Goal: Task Accomplishment & Management: Use online tool/utility

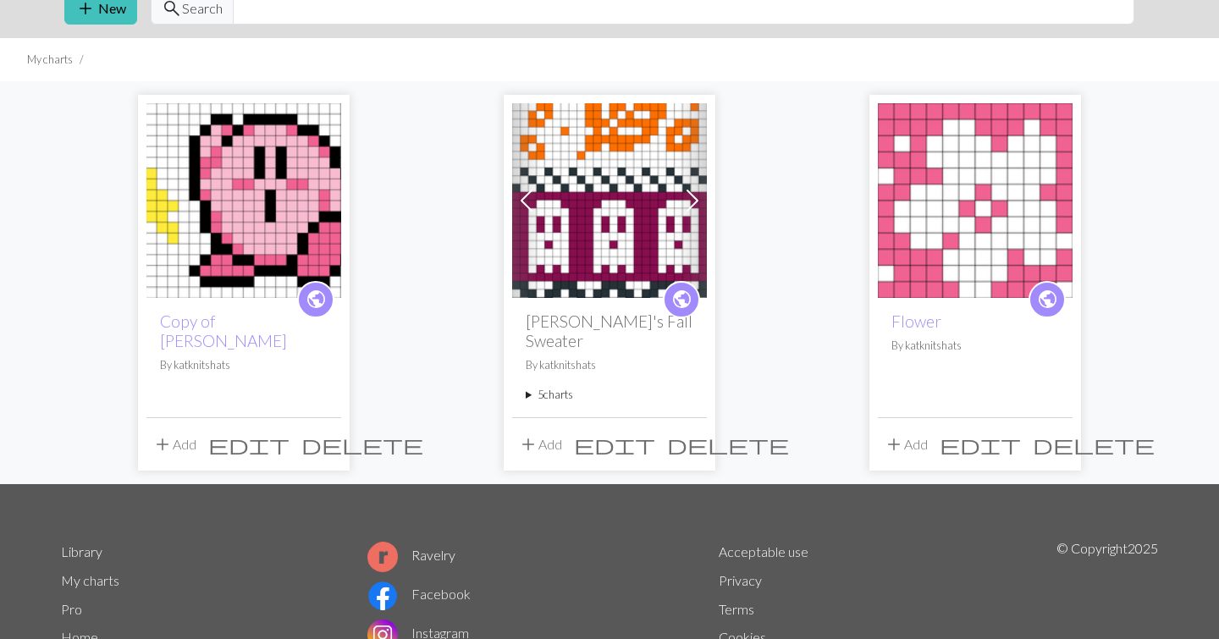
scroll to position [76, 0]
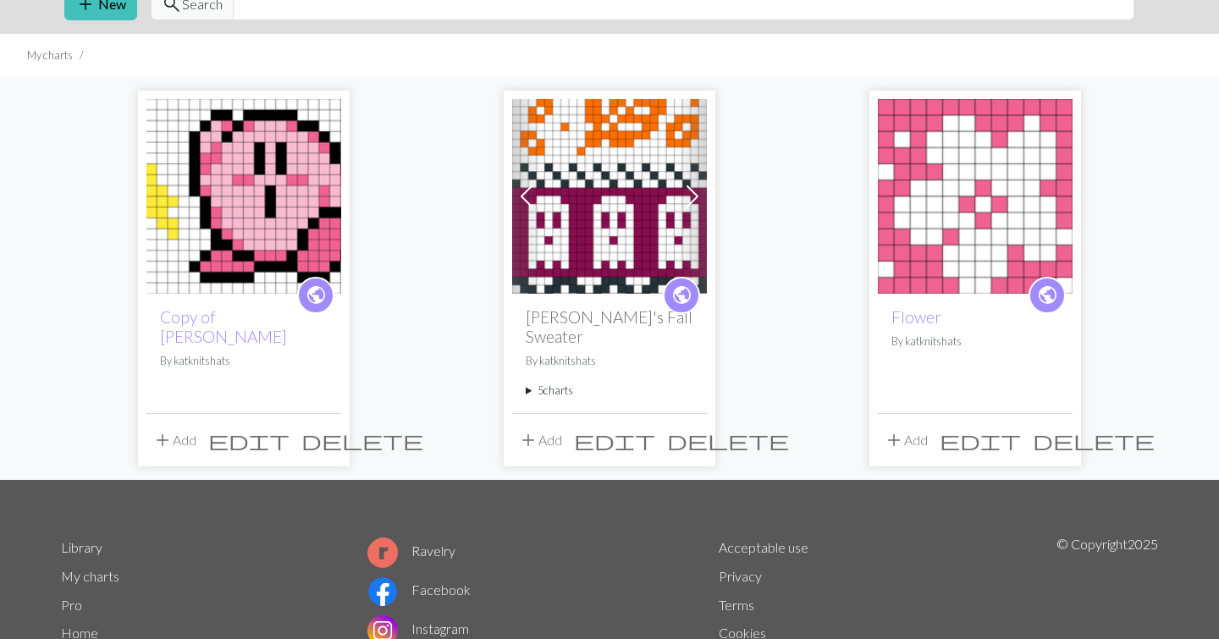
click at [532, 428] on span "add" at bounding box center [528, 440] width 20 height 24
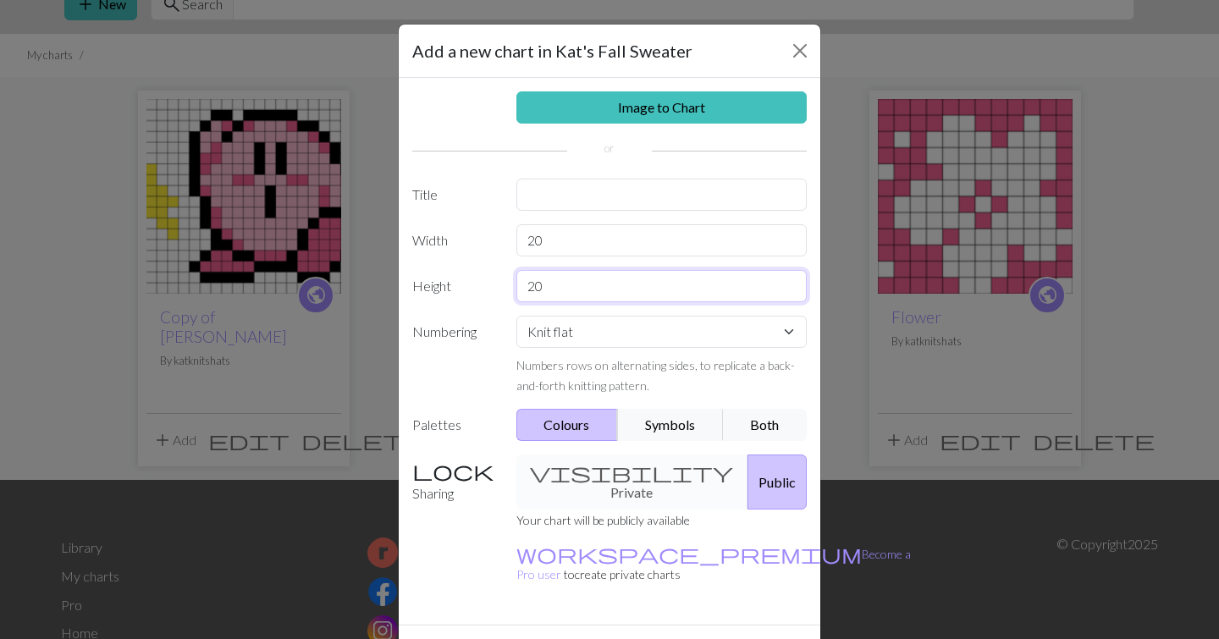
drag, startPoint x: 581, startPoint y: 284, endPoint x: 523, endPoint y: 285, distance: 57.6
click at [523, 285] on input "20" at bounding box center [661, 286] width 291 height 32
type input "19"
drag, startPoint x: 576, startPoint y: 245, endPoint x: 522, endPoint y: 245, distance: 53.3
click at [522, 245] on input "20" at bounding box center [661, 240] width 291 height 32
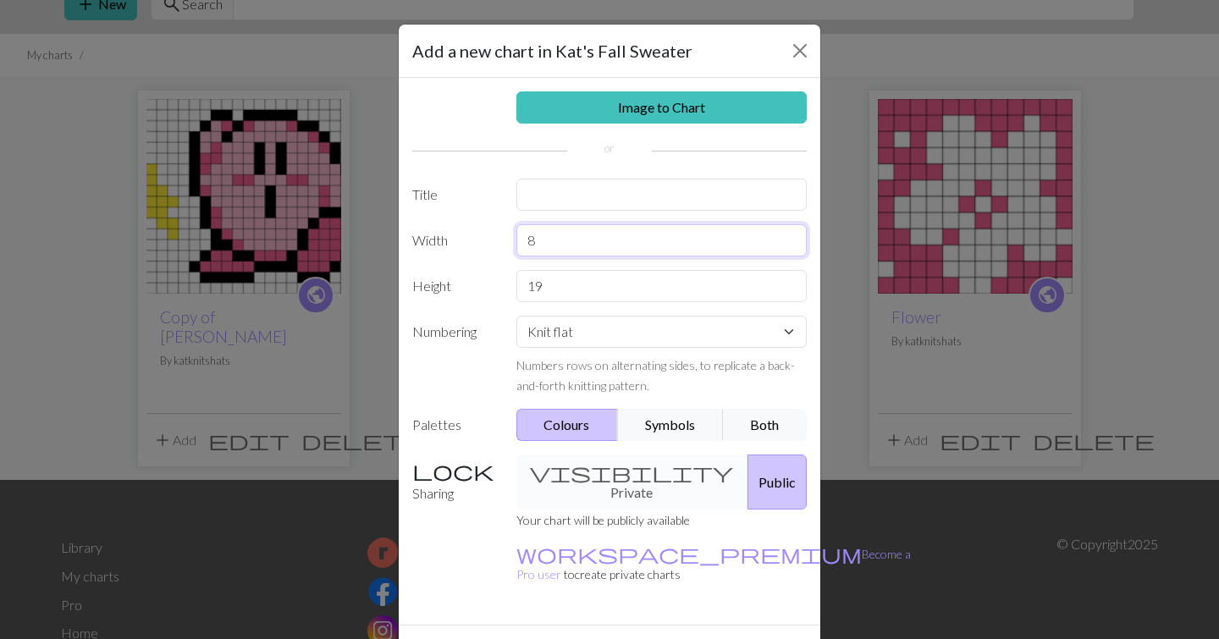
type input "8"
type input "6"
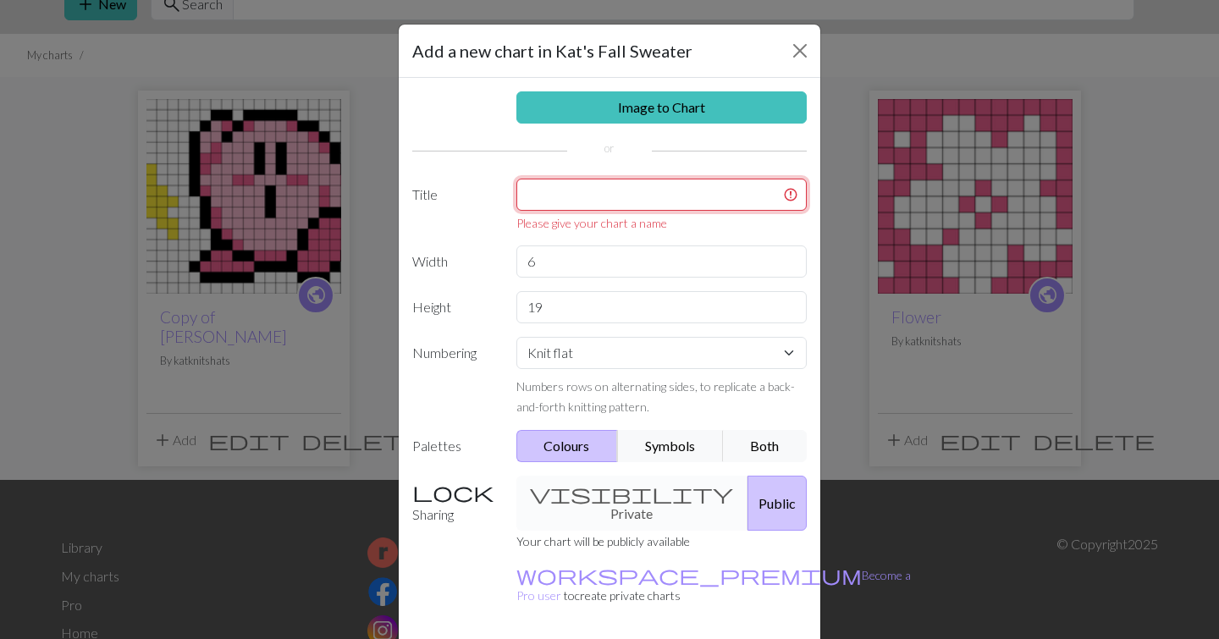
click at [576, 201] on input "text" at bounding box center [661, 195] width 291 height 32
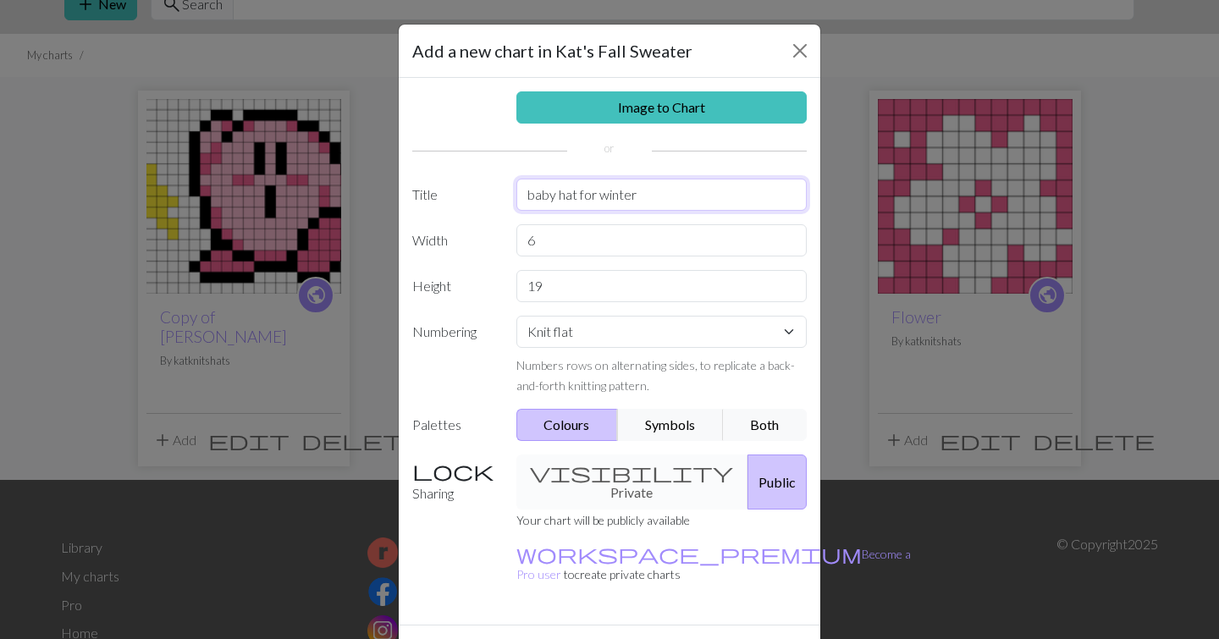
drag, startPoint x: 639, startPoint y: 188, endPoint x: 513, endPoint y: 189, distance: 126.1
click at [513, 189] on div "baby hat for winter" at bounding box center [661, 195] width 311 height 32
type input "autumn baby hat"
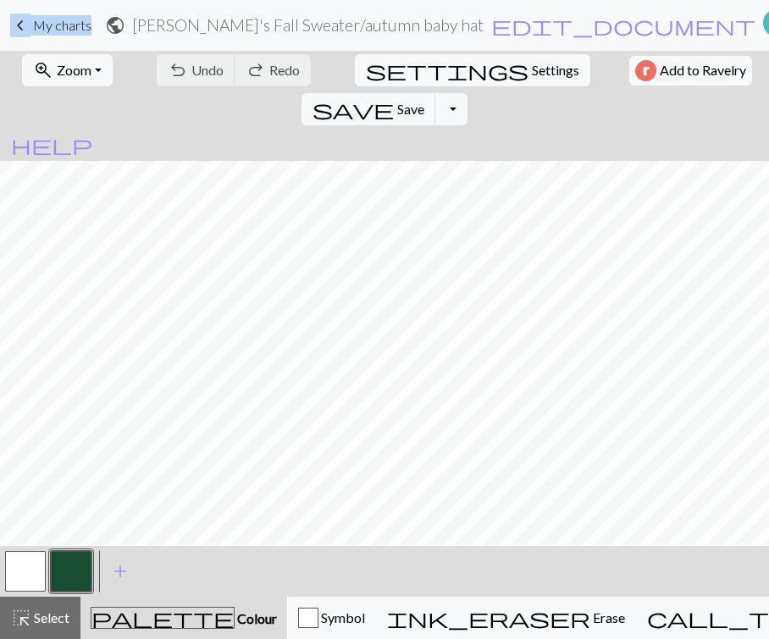
click at [78, 574] on button "button" at bounding box center [71, 571] width 41 height 41
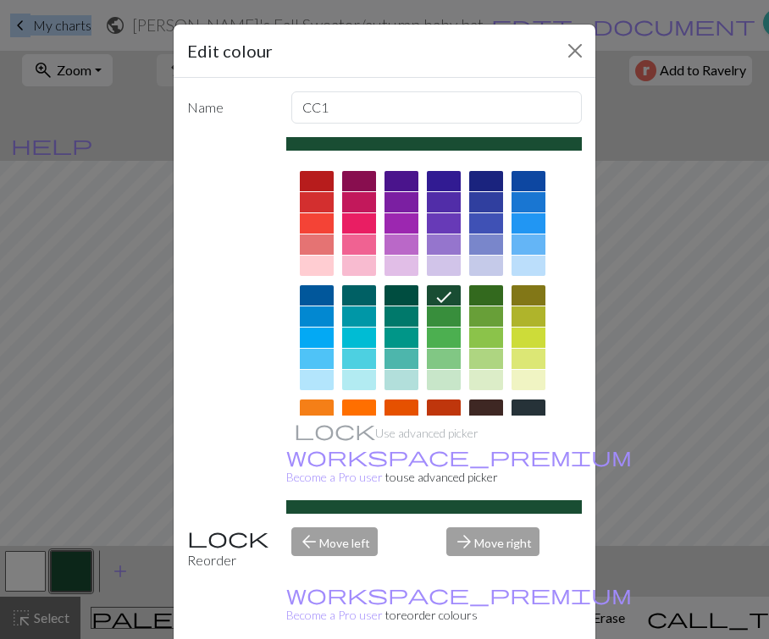
scroll to position [75, 0]
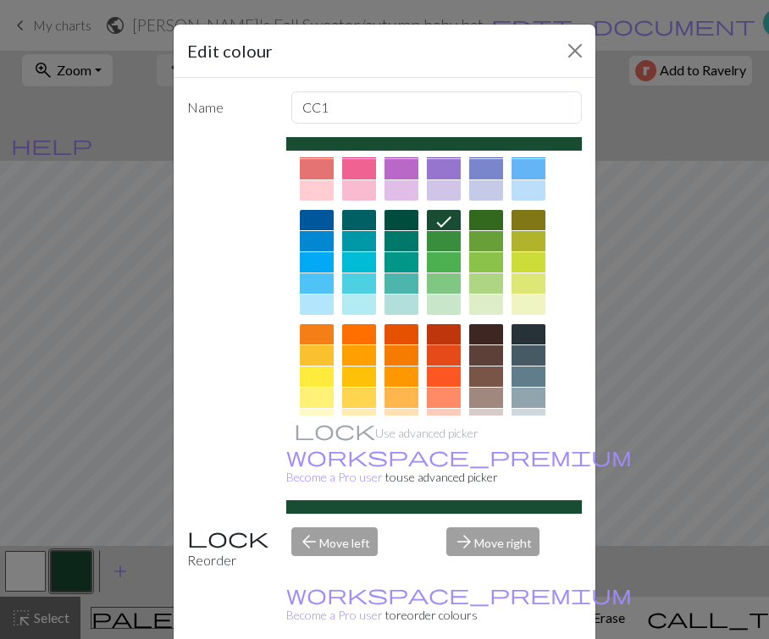
click at [442, 334] on div at bounding box center [444, 334] width 34 height 20
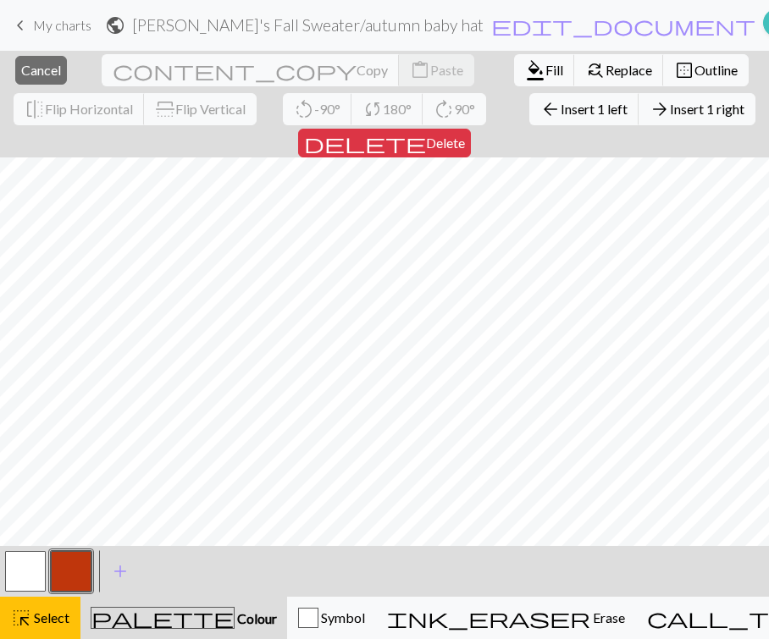
click at [524, 126] on div "arrow_back Insert 1 left arrow_forward Insert 1 right" at bounding box center [642, 109] width 236 height 39
click at [560, 116] on span "Insert 1 left" at bounding box center [593, 109] width 67 height 16
click at [560, 113] on span "Insert 1 left" at bounding box center [593, 109] width 67 height 16
click at [560, 104] on span "Insert 1 left" at bounding box center [593, 109] width 67 height 16
click at [540, 108] on span "arrow_back" at bounding box center [550, 109] width 20 height 24
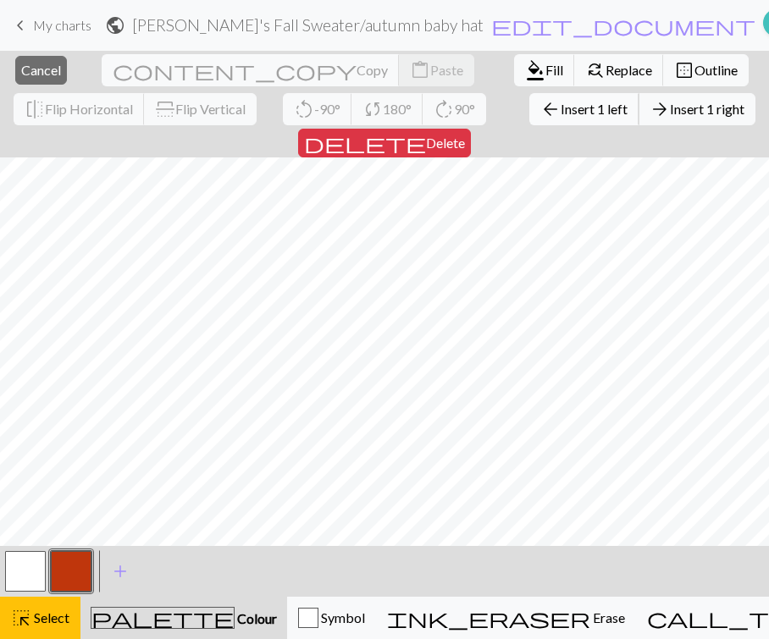
click at [540, 105] on span "arrow_back" at bounding box center [550, 109] width 20 height 24
click at [540, 117] on span "arrow_back" at bounding box center [550, 109] width 20 height 24
click at [560, 110] on span "Insert 1 left" at bounding box center [593, 109] width 67 height 16
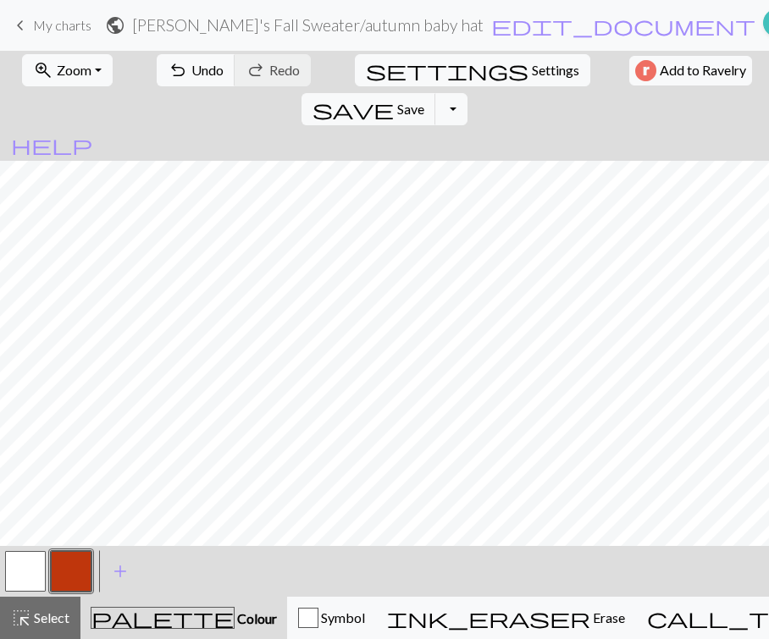
scroll to position [0, 9]
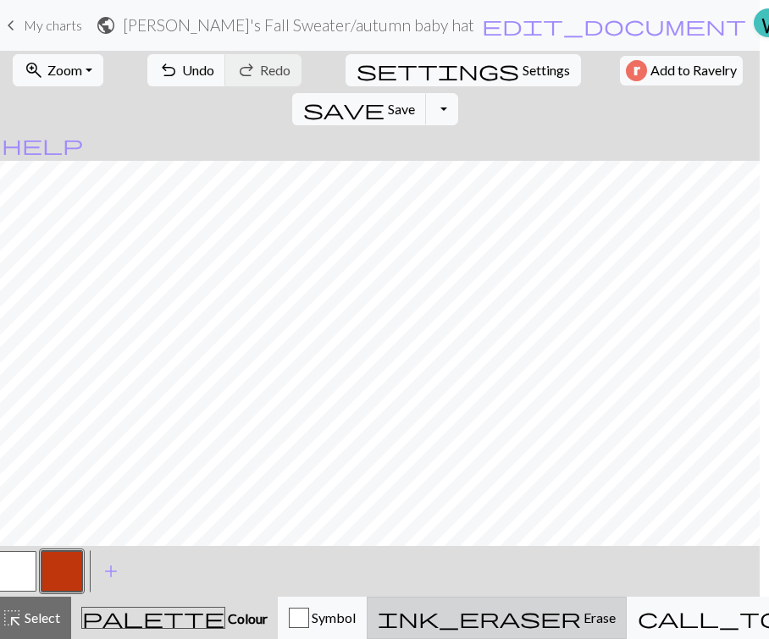
click at [488, 610] on span "ink_eraser" at bounding box center [479, 618] width 203 height 24
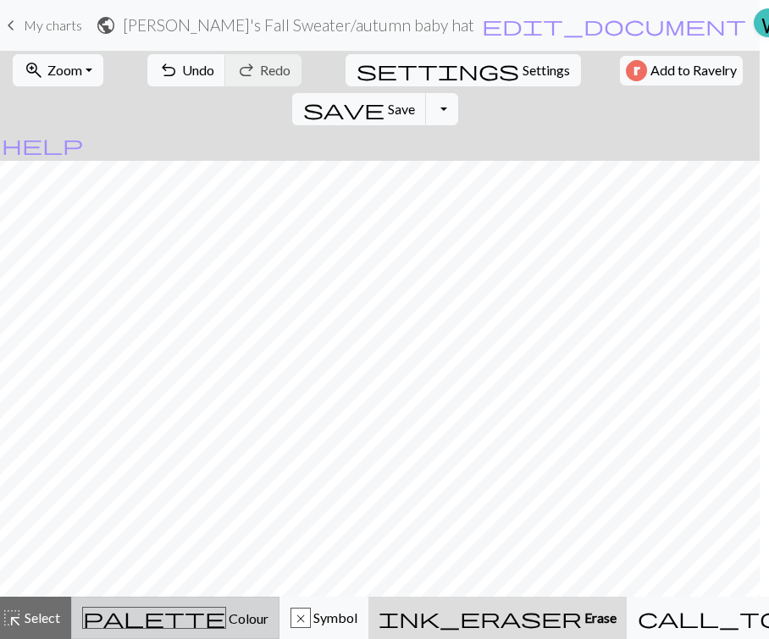
click at [129, 620] on span "palette" at bounding box center [154, 618] width 142 height 24
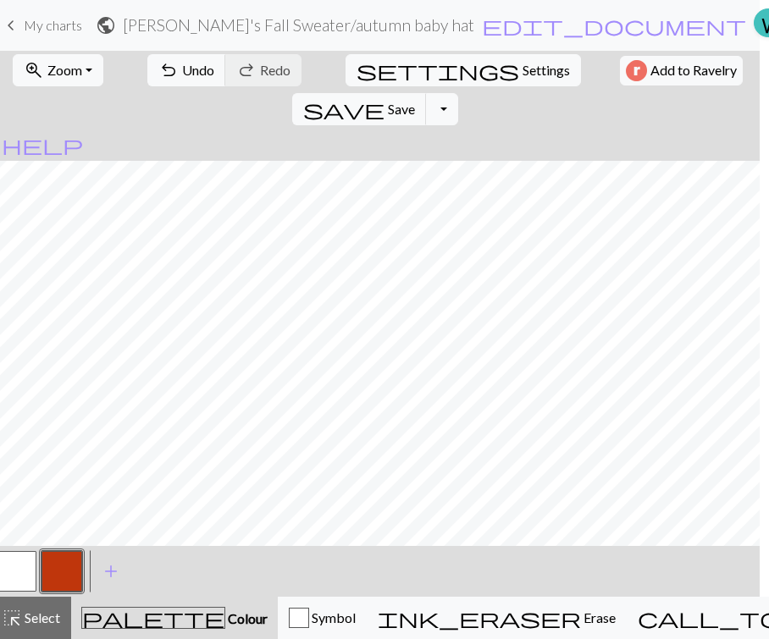
click at [70, 580] on button "button" at bounding box center [61, 571] width 41 height 41
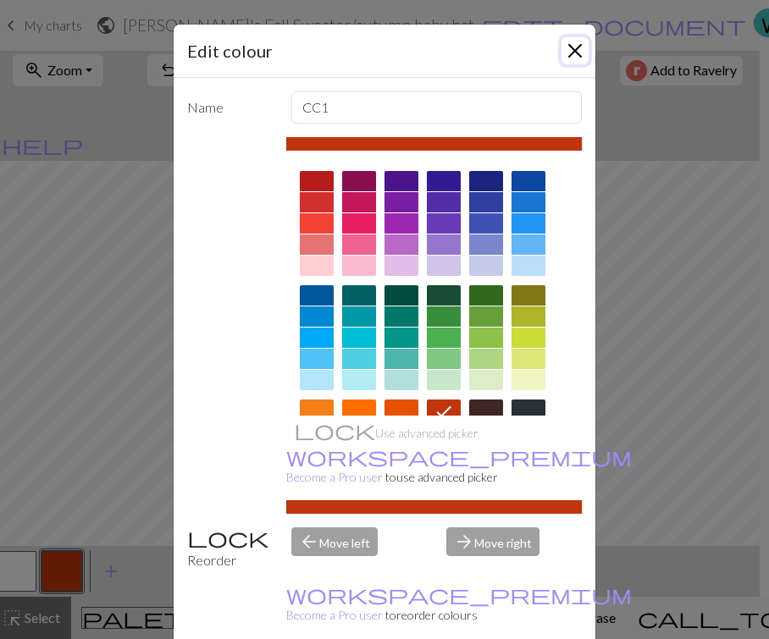
click at [570, 50] on button "Close" at bounding box center [574, 50] width 27 height 27
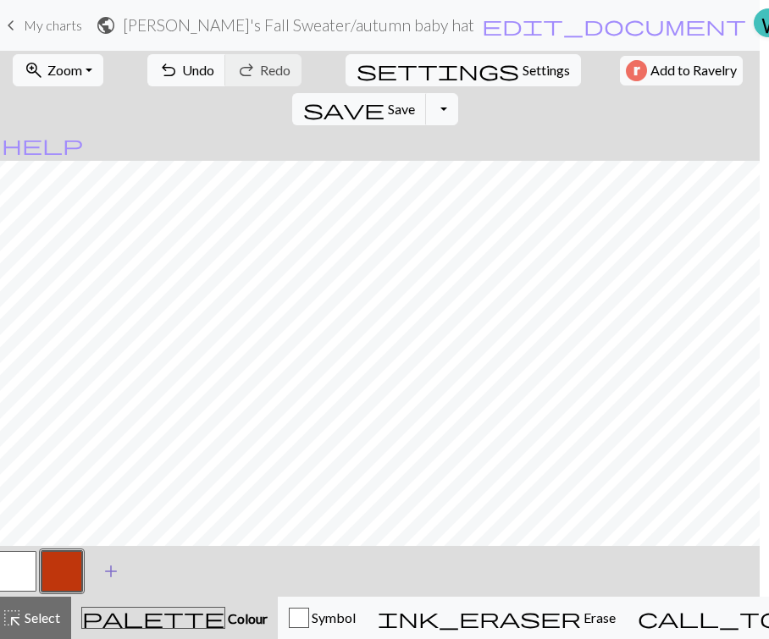
click at [112, 567] on span "add" at bounding box center [111, 571] width 20 height 24
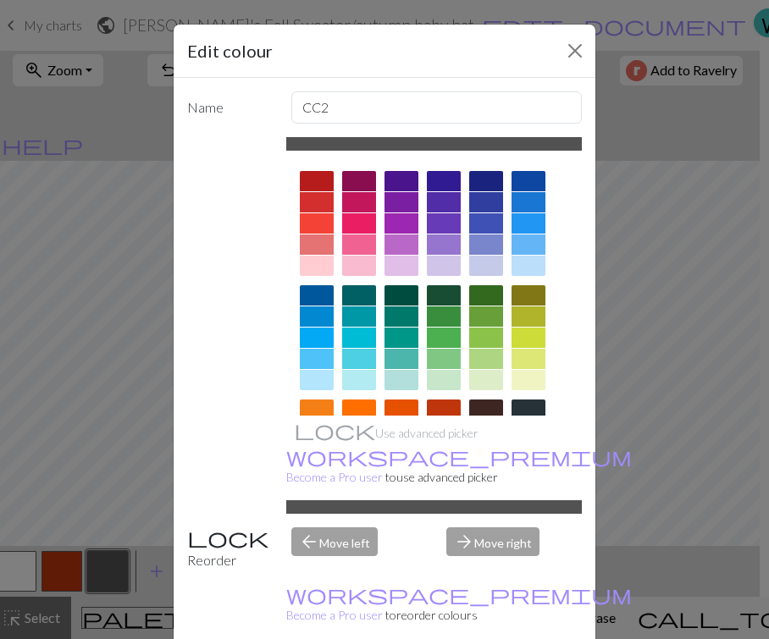
click at [346, 189] on div at bounding box center [359, 181] width 34 height 20
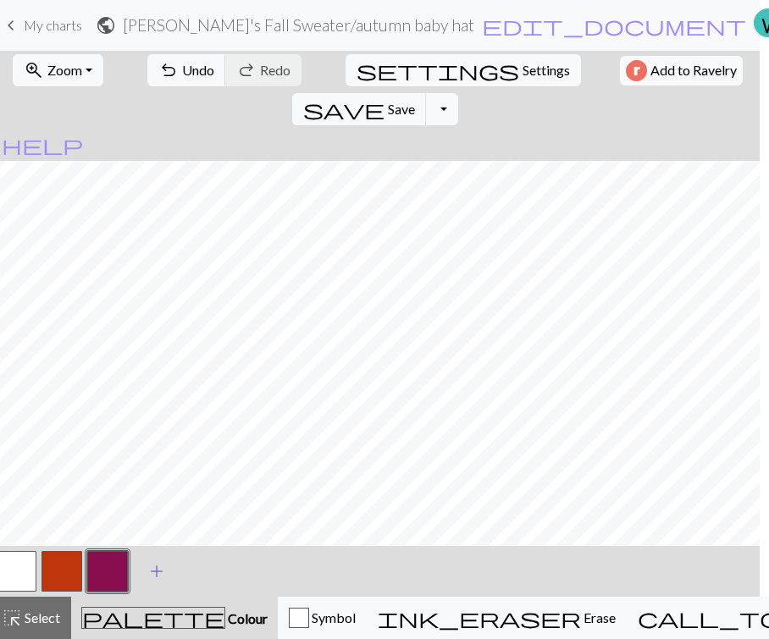
click at [163, 574] on span "add" at bounding box center [156, 571] width 20 height 24
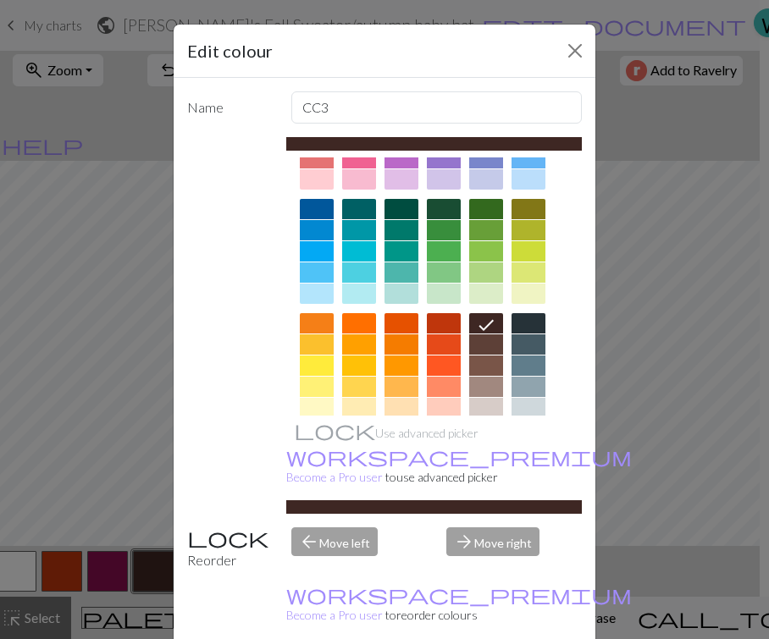
scroll to position [92, 0]
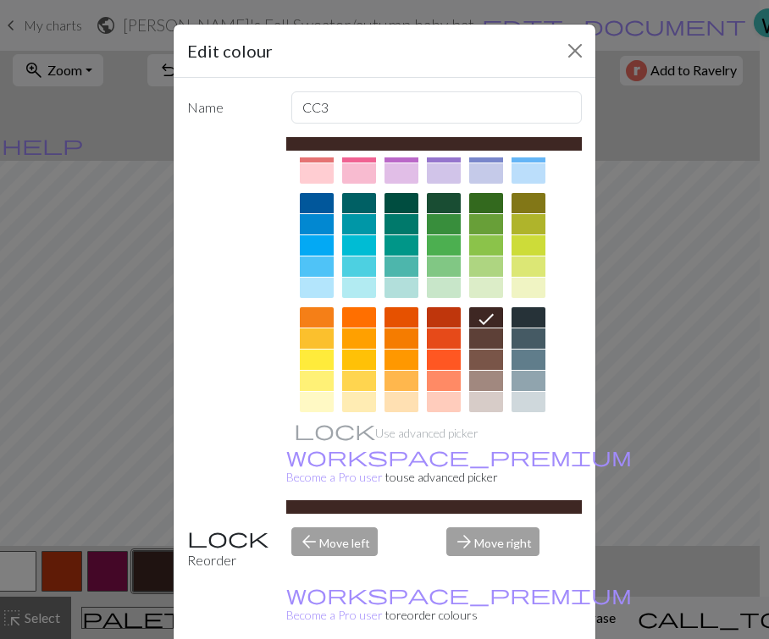
click at [530, 318] on div at bounding box center [528, 317] width 34 height 20
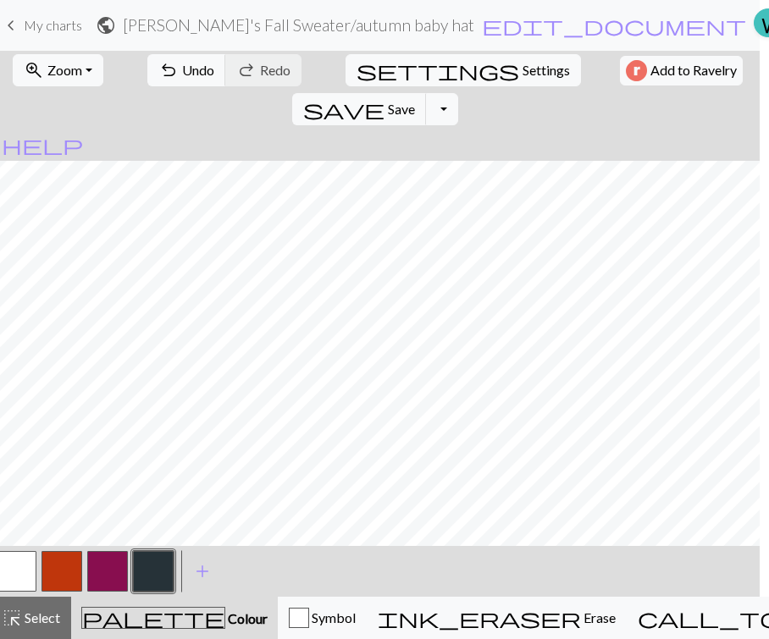
click at [107, 580] on button "button" at bounding box center [107, 571] width 41 height 41
click at [109, 569] on button "button" at bounding box center [107, 571] width 41 height 41
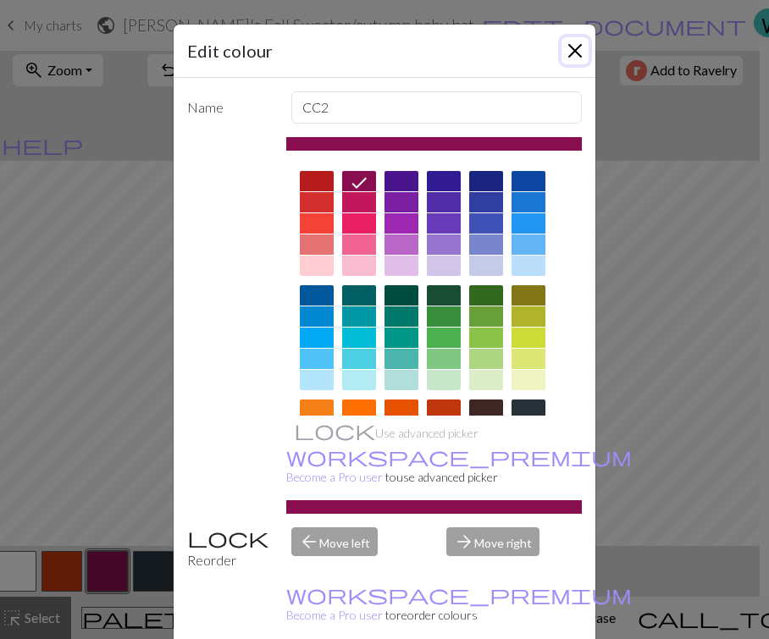
click at [576, 41] on button "Close" at bounding box center [574, 50] width 27 height 27
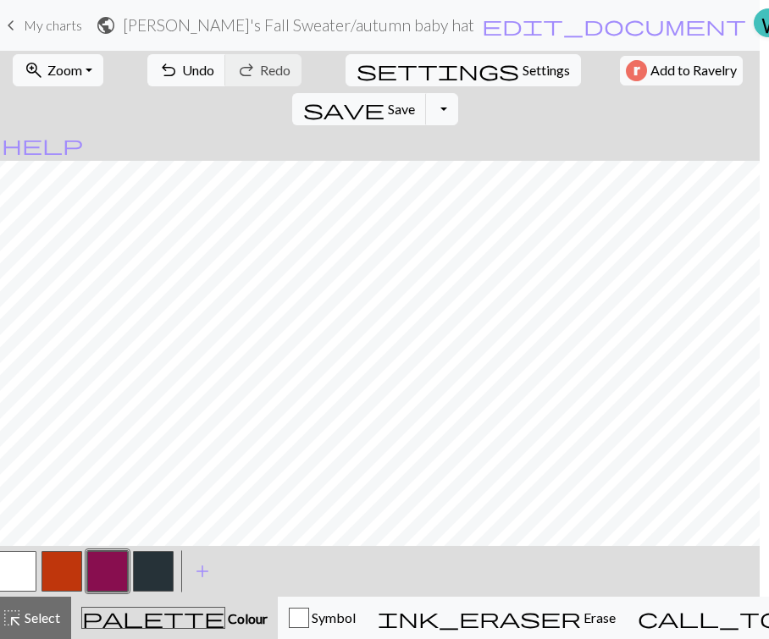
click at [148, 573] on button "button" at bounding box center [153, 571] width 41 height 41
click at [22, 575] on button "button" at bounding box center [16, 571] width 41 height 41
click at [26, 576] on button "button" at bounding box center [16, 571] width 41 height 41
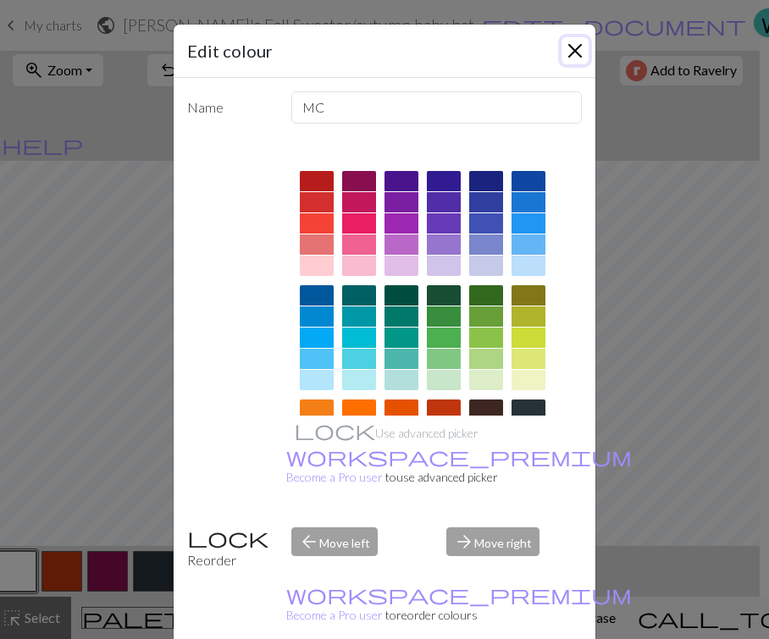
click at [566, 46] on button "Close" at bounding box center [574, 50] width 27 height 27
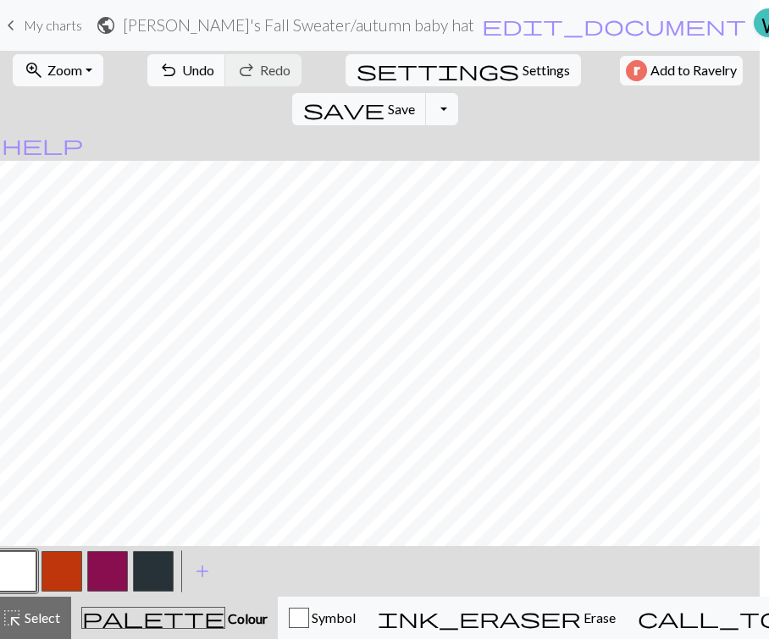
click at [108, 570] on button "button" at bounding box center [107, 571] width 41 height 41
click at [26, 570] on button "button" at bounding box center [16, 571] width 41 height 41
click at [114, 566] on button "button" at bounding box center [107, 571] width 41 height 41
click at [23, 574] on button "button" at bounding box center [16, 571] width 41 height 41
click at [112, 570] on button "button" at bounding box center [107, 571] width 41 height 41
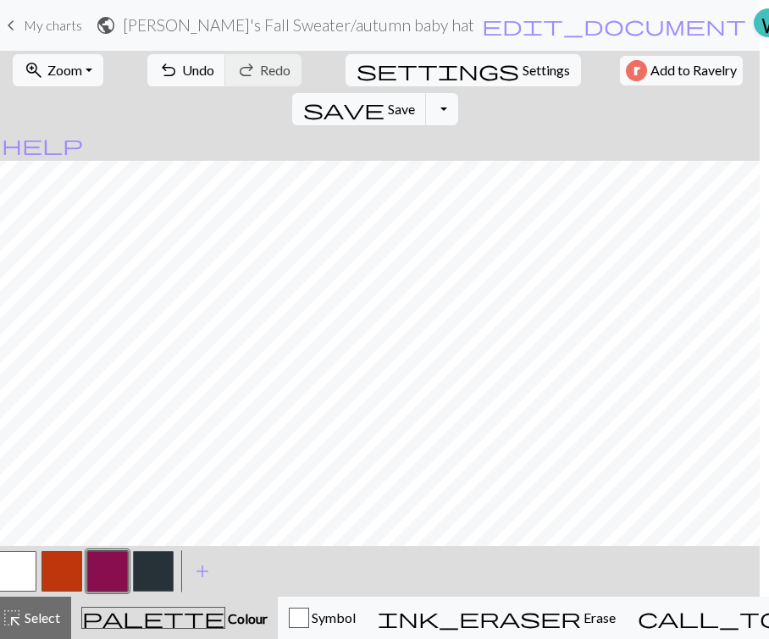
click at [22, 577] on button "button" at bounding box center [16, 571] width 41 height 41
click at [113, 565] on button "button" at bounding box center [107, 571] width 41 height 41
click at [159, 568] on button "button" at bounding box center [153, 571] width 41 height 41
click at [96, 576] on button "button" at bounding box center [107, 571] width 41 height 41
click at [154, 565] on button "button" at bounding box center [153, 571] width 41 height 41
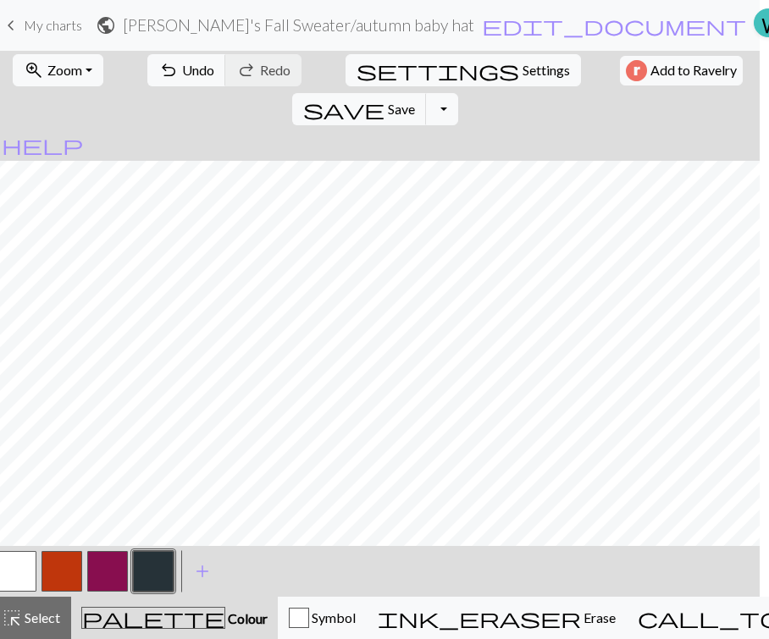
click at [19, 582] on button "button" at bounding box center [16, 571] width 41 height 41
click at [113, 576] on button "button" at bounding box center [107, 571] width 41 height 41
click at [13, 573] on button "button" at bounding box center [16, 571] width 41 height 41
click at [148, 577] on button "button" at bounding box center [153, 571] width 41 height 41
click at [29, 570] on button "button" at bounding box center [16, 571] width 41 height 41
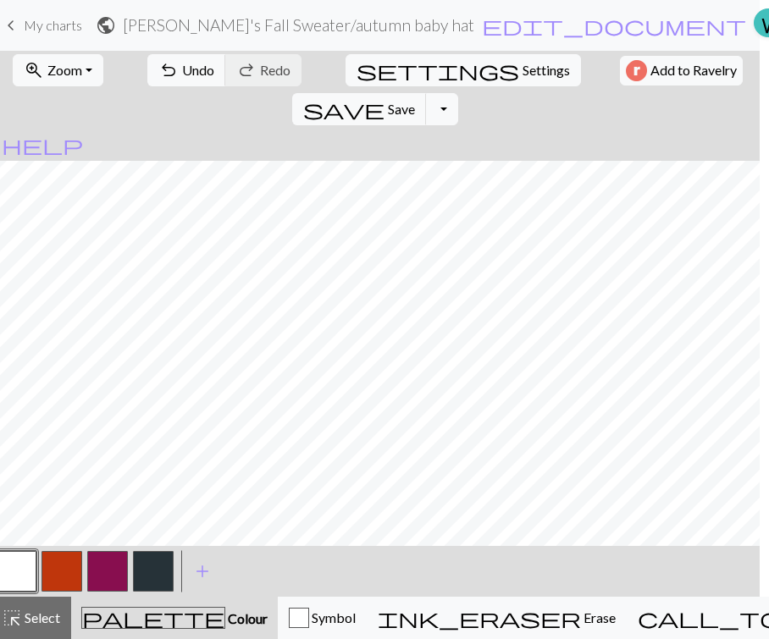
click at [146, 581] on button "button" at bounding box center [153, 571] width 41 height 41
click at [109, 569] on button "button" at bounding box center [107, 571] width 41 height 41
click at [148, 575] on button "button" at bounding box center [153, 571] width 41 height 41
click at [19, 583] on button "button" at bounding box center [16, 571] width 41 height 41
click at [22, 579] on button "button" at bounding box center [16, 571] width 41 height 41
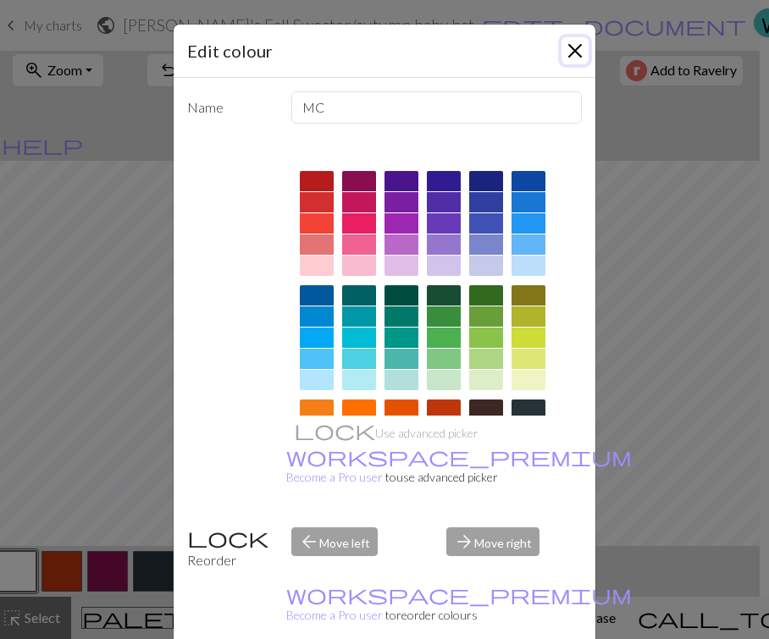
click at [583, 53] on button "Close" at bounding box center [574, 50] width 27 height 27
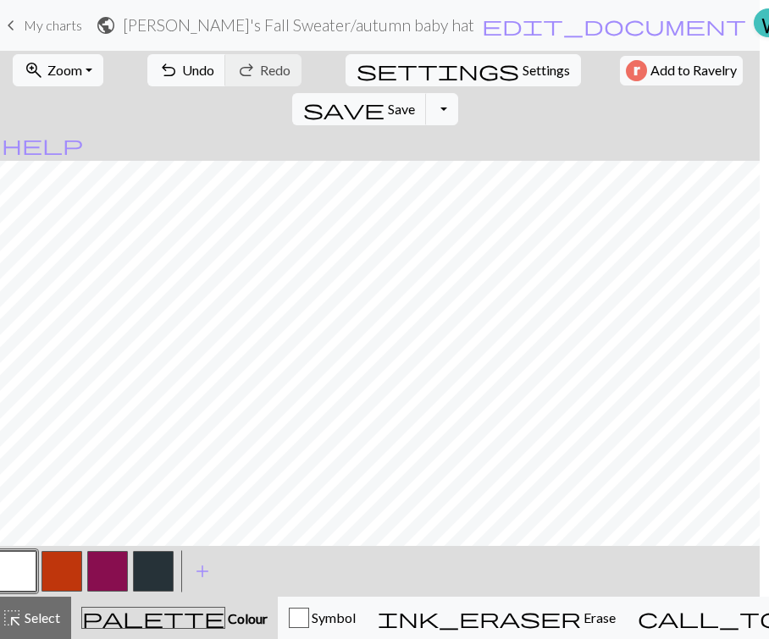
click at [98, 570] on button "button" at bounding box center [107, 571] width 41 height 41
click at [25, 574] on button "button" at bounding box center [16, 571] width 41 height 41
click at [107, 565] on button "button" at bounding box center [107, 571] width 41 height 41
click at [21, 566] on button "button" at bounding box center [16, 571] width 41 height 41
click at [522, 61] on span "Settings" at bounding box center [545, 70] width 47 height 20
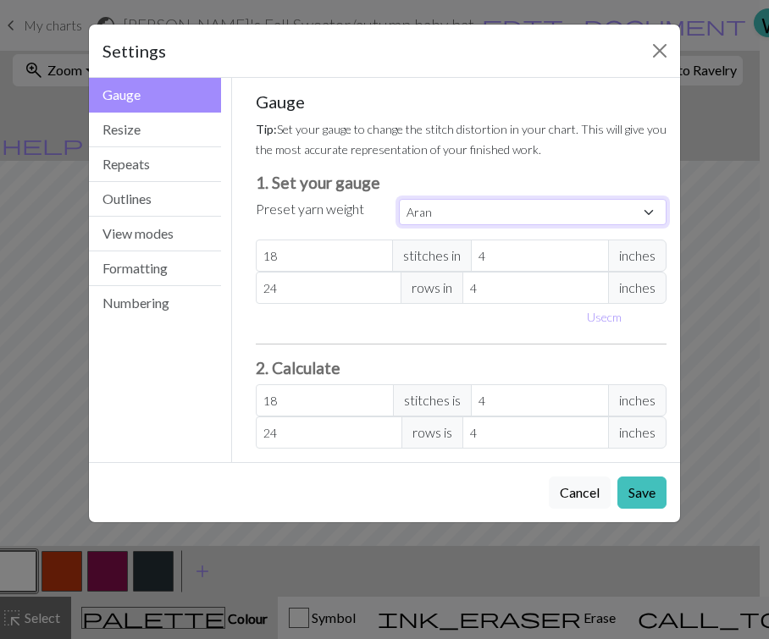
click at [456, 212] on select "Custom Square Lace Light Fingering Fingering Sport Double knit Worsted Aran Bul…" at bounding box center [532, 212] width 267 height 26
select select "dk"
click at [399, 199] on select "Custom Square Lace Light Fingering Fingering Sport Double knit Worsted Aran Bul…" at bounding box center [532, 212] width 267 height 26
type input "22"
type input "30"
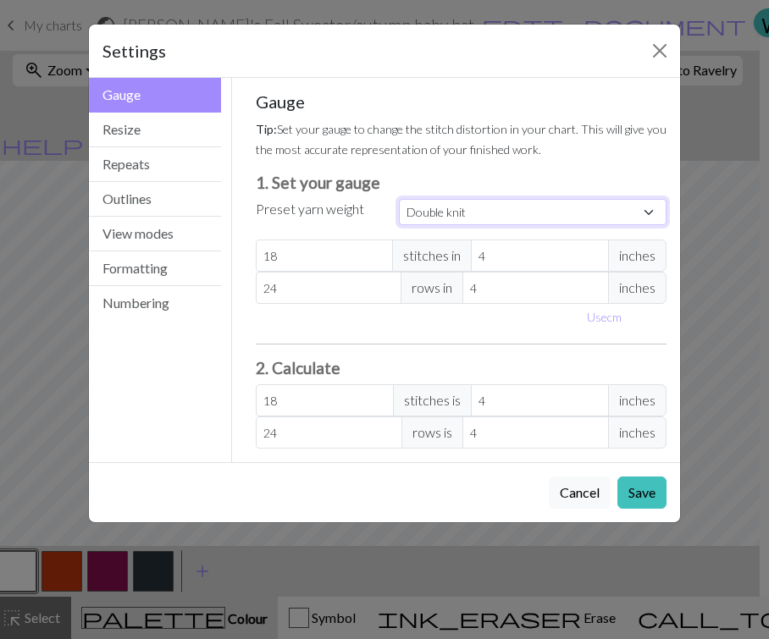
type input "22"
type input "30"
click at [653, 494] on button "Save" at bounding box center [641, 493] width 49 height 32
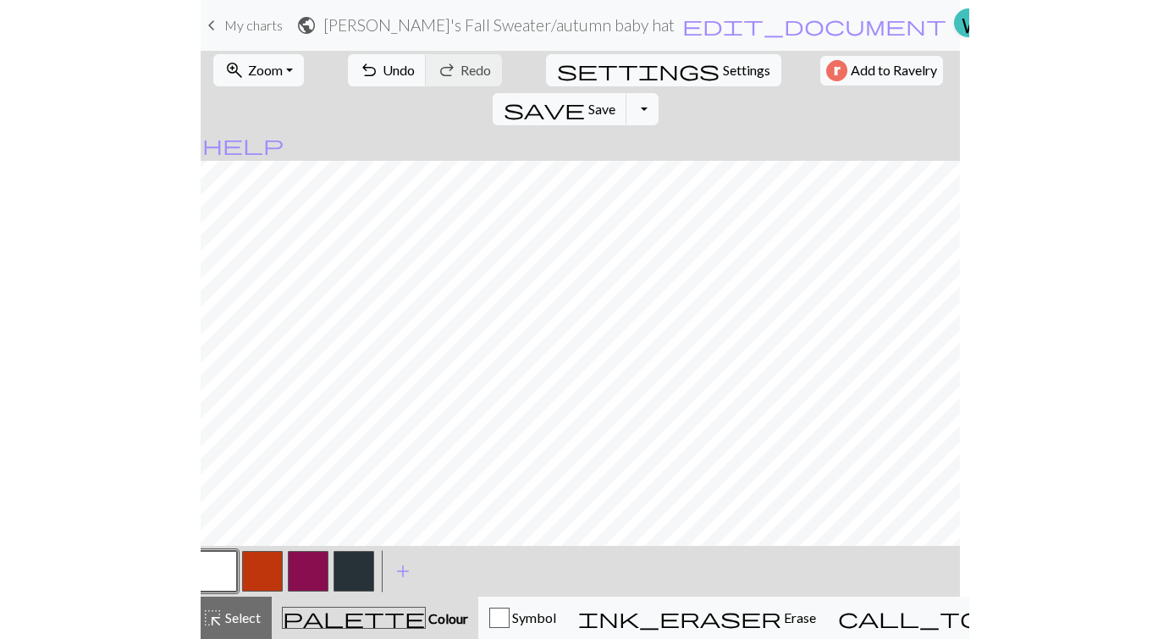
scroll to position [0, 0]
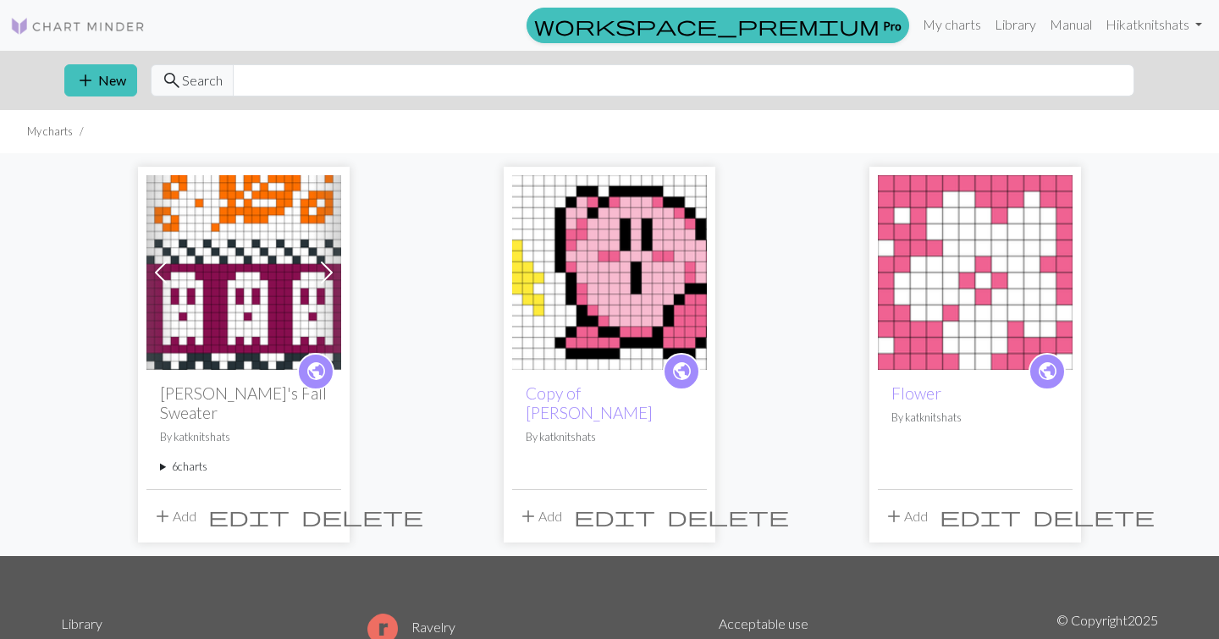
click at [162, 459] on summary "6 charts" at bounding box center [244, 467] width 168 height 16
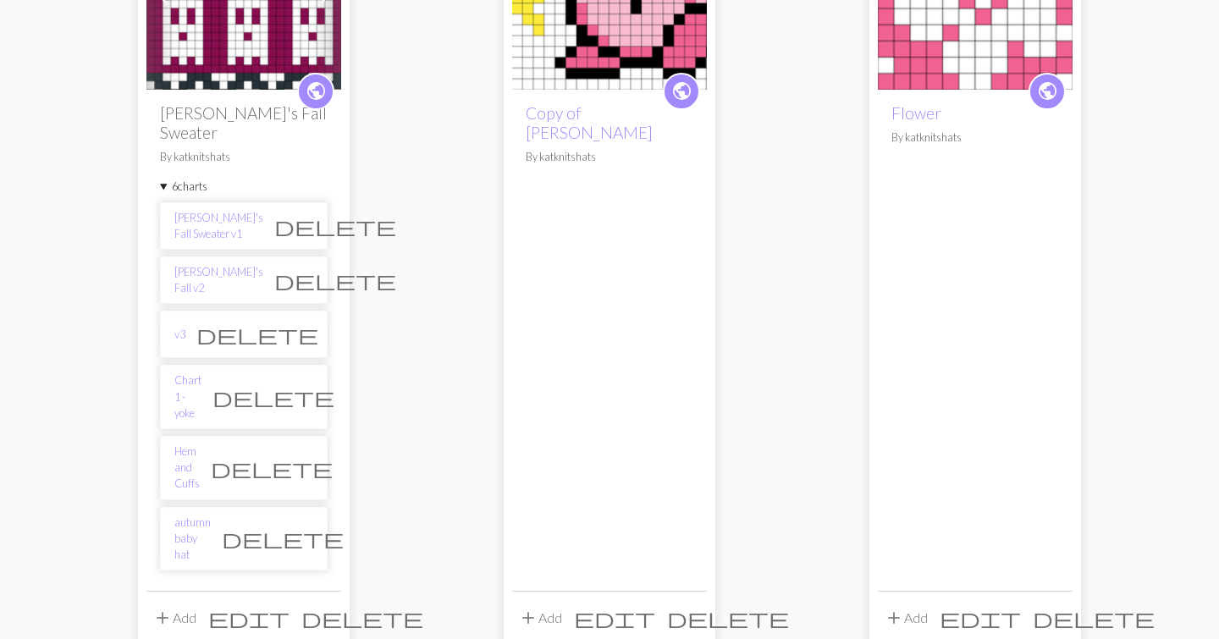
scroll to position [282, 0]
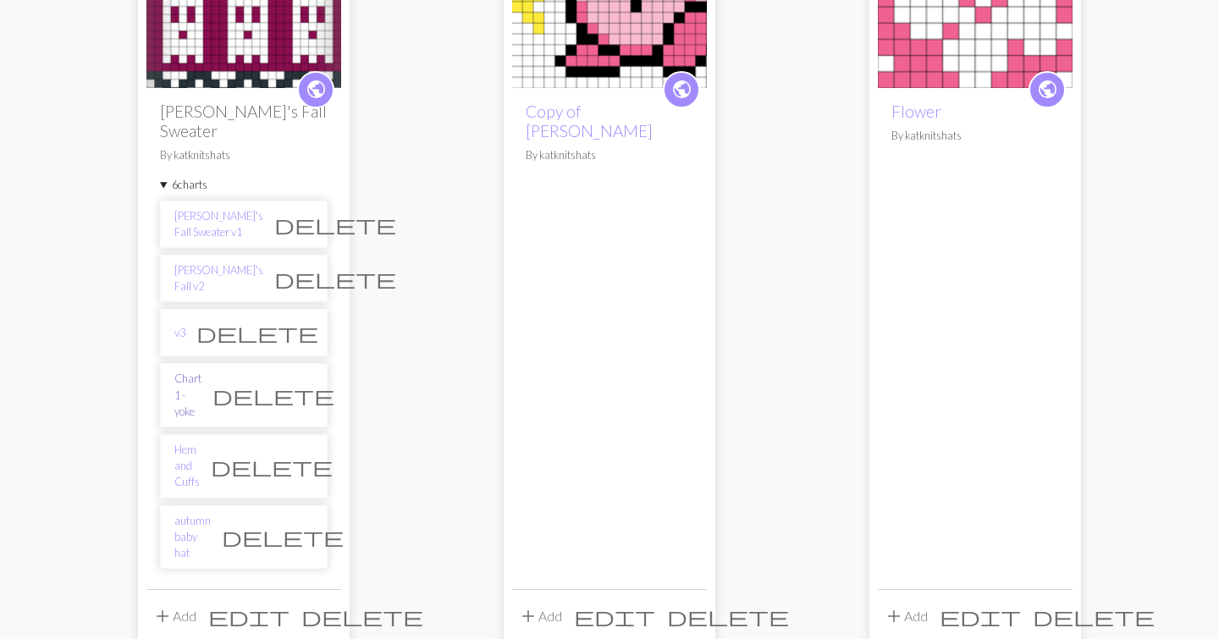
click at [201, 371] on link "Chart 1 - yoke" at bounding box center [187, 395] width 27 height 49
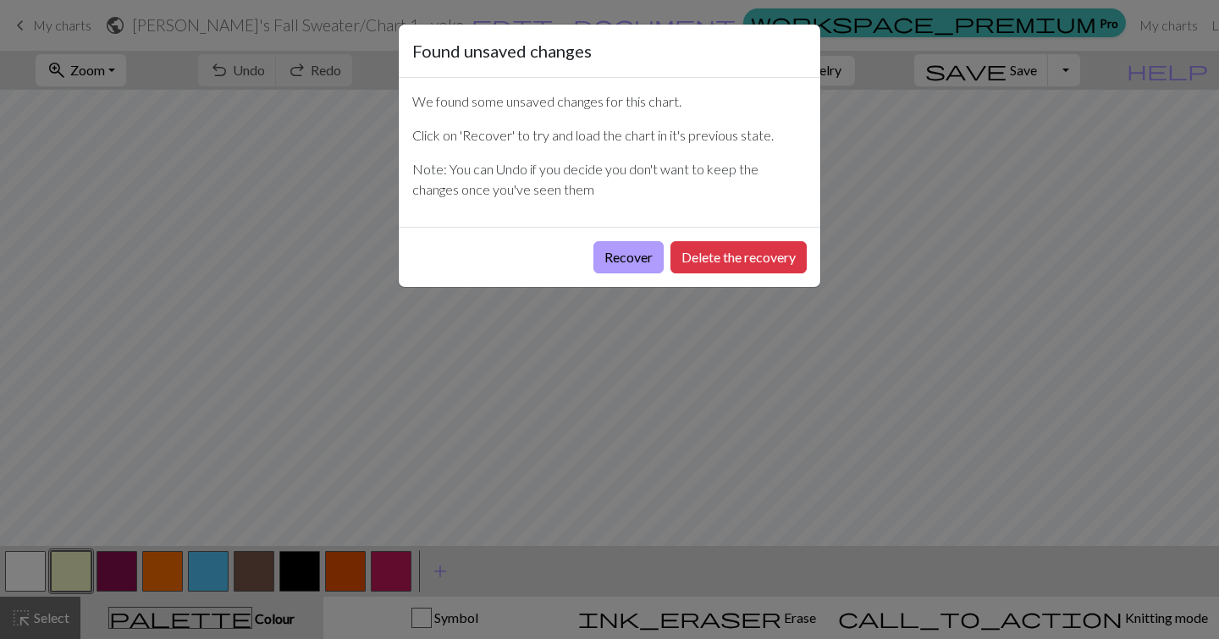
click at [631, 256] on button "Recover" at bounding box center [628, 257] width 70 height 32
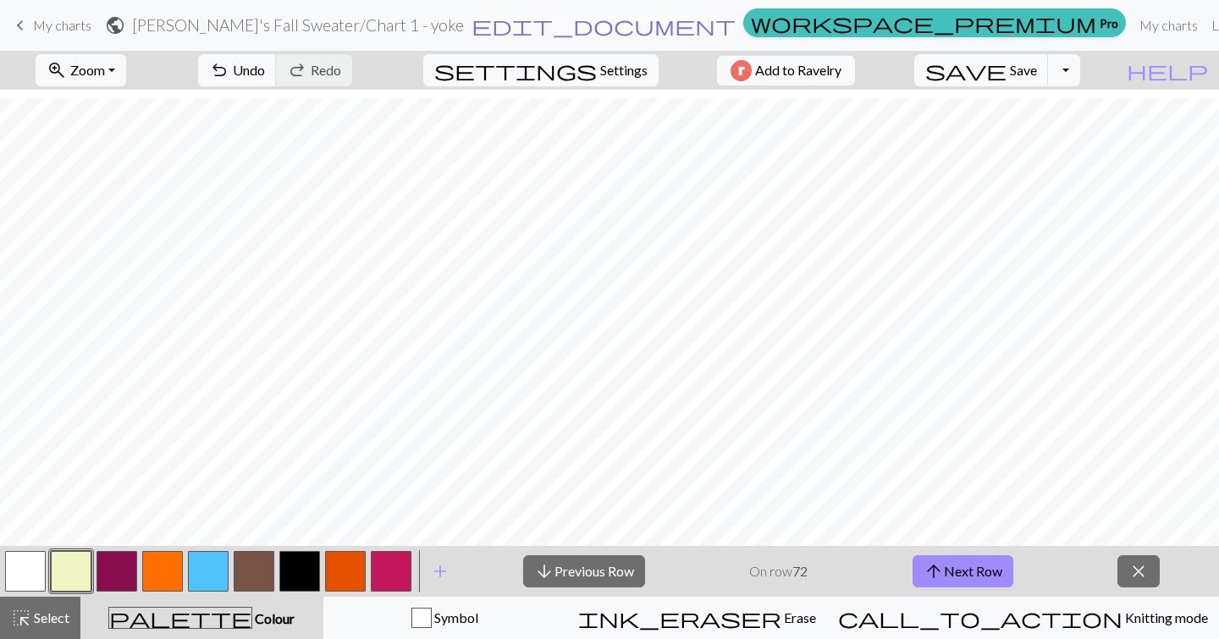
scroll to position [776, 0]
click at [22, 26] on span "keyboard_arrow_left" at bounding box center [20, 26] width 20 height 24
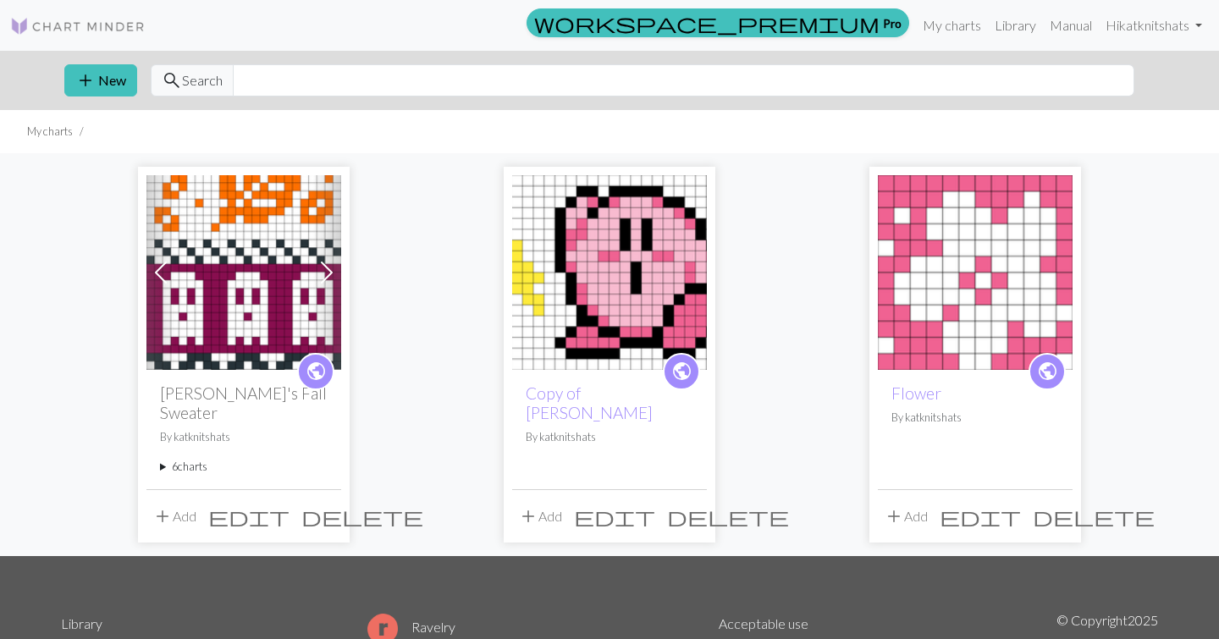
click at [272, 97] on div "add New search Search" at bounding box center [609, 80] width 1117 height 59
click at [270, 90] on input "text" at bounding box center [683, 80] width 901 height 32
type input "book"
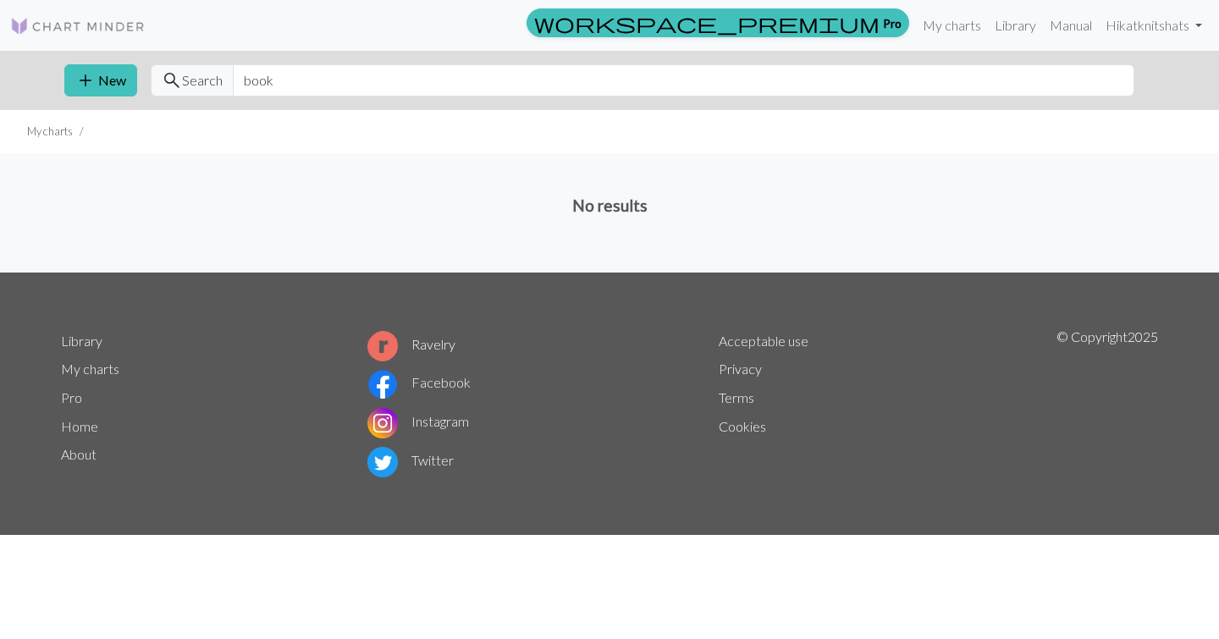
click at [91, 26] on img at bounding box center [77, 26] width 135 height 20
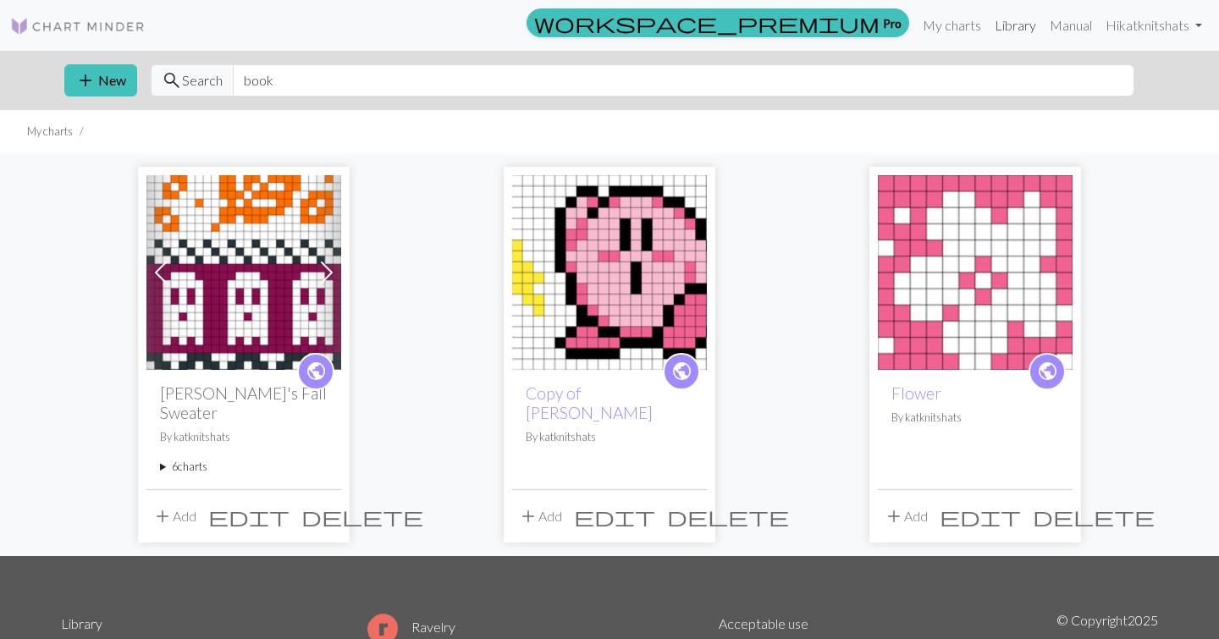
click at [1008, 18] on link "Library" at bounding box center [1015, 25] width 55 height 34
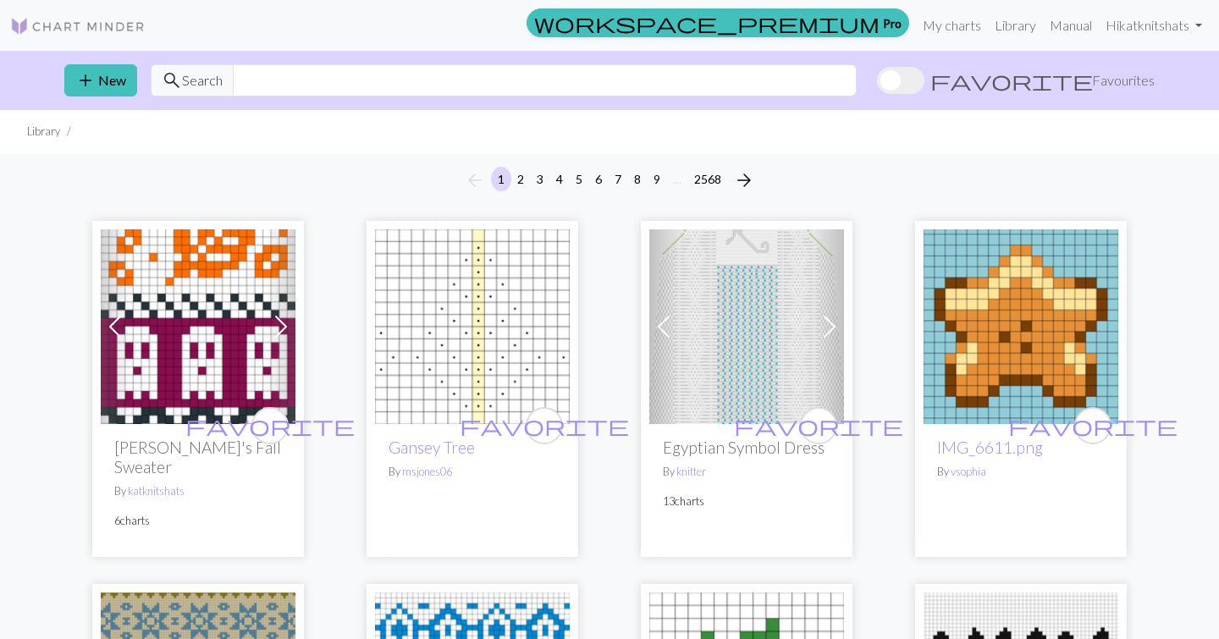
click at [375, 102] on div "add New search Search favorite Favourites" at bounding box center [609, 80] width 1117 height 59
click at [369, 96] on input "text" at bounding box center [545, 80] width 624 height 32
type input "book"
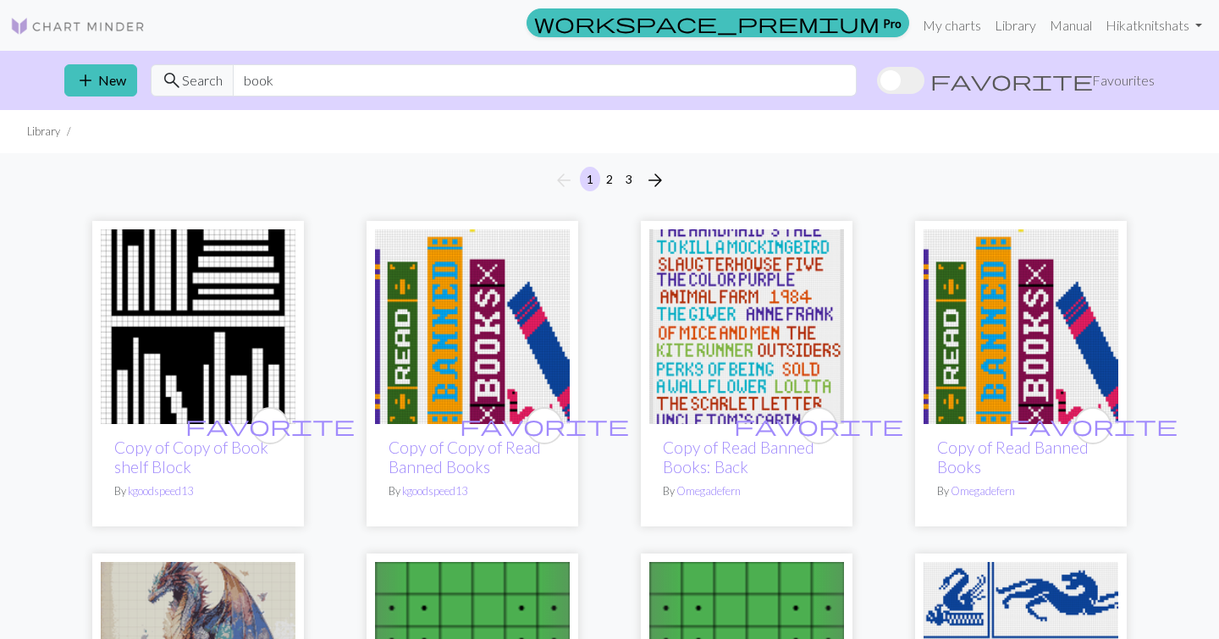
click at [97, 25] on img at bounding box center [77, 26] width 135 height 20
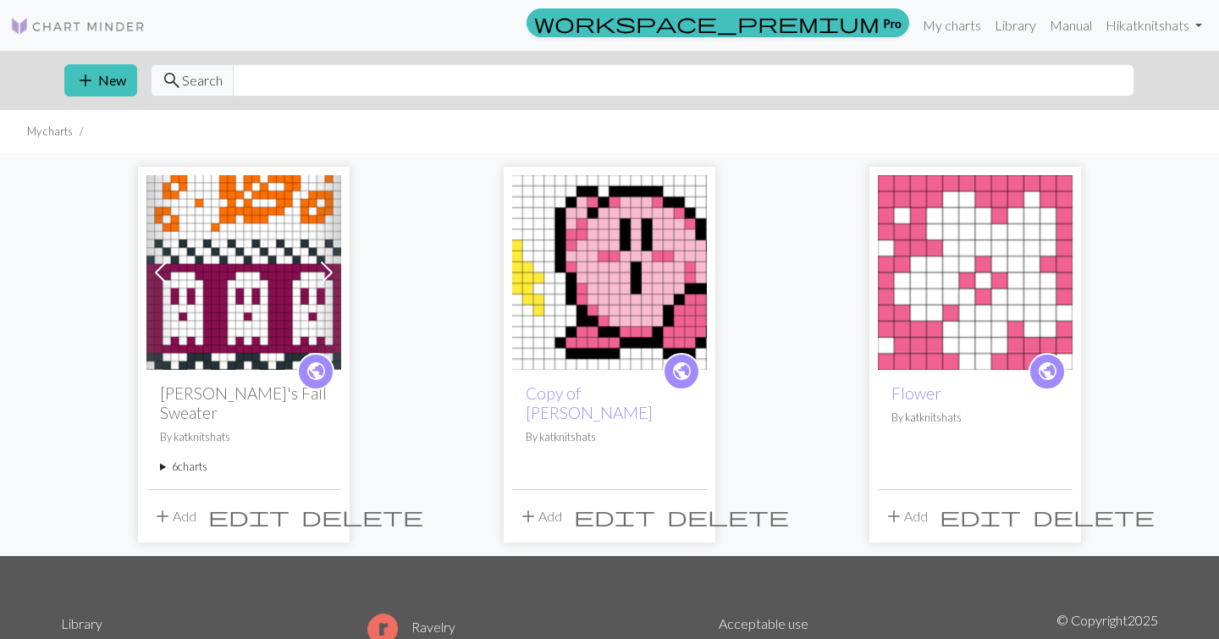
click at [158, 449] on div "public Kat's Fall Sweater By katknitshats 6 charts Kat's Fall Sweater v1 delete…" at bounding box center [243, 429] width 195 height 118
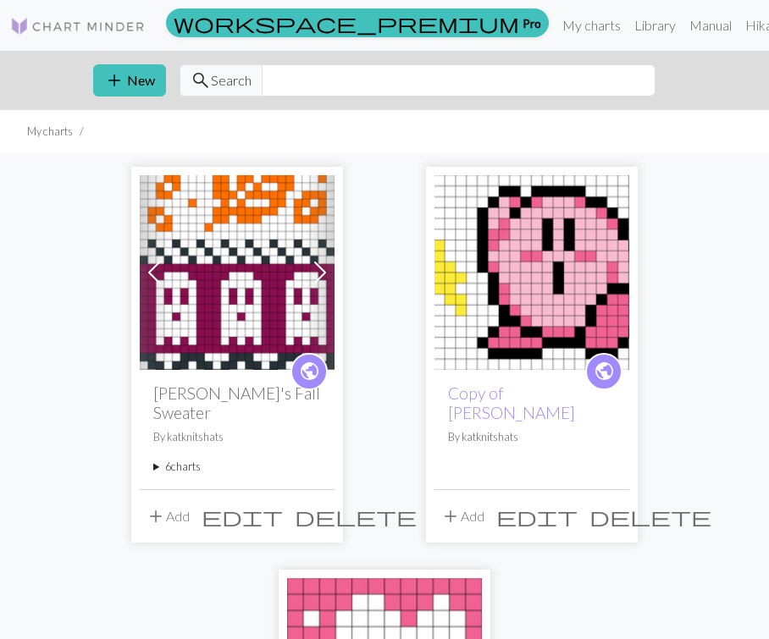
click at [158, 459] on summary "6 charts" at bounding box center [237, 467] width 168 height 16
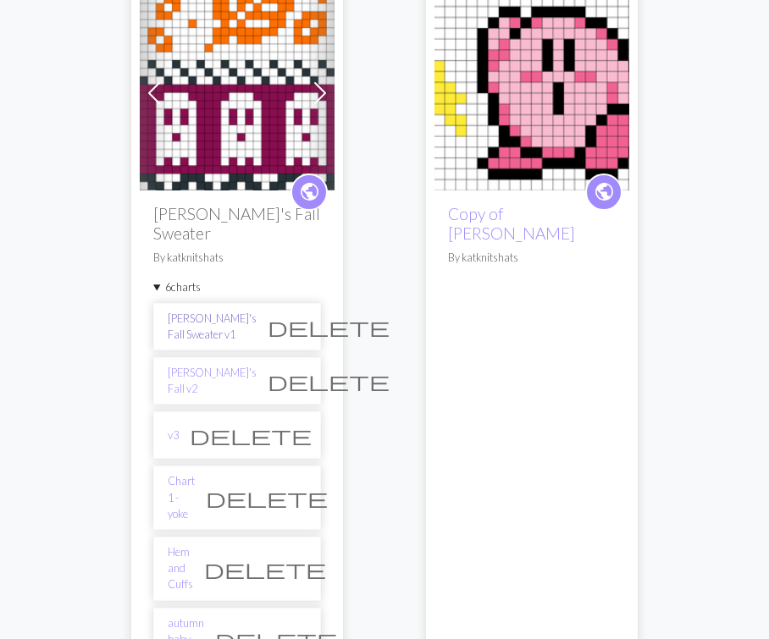
scroll to position [216, 0]
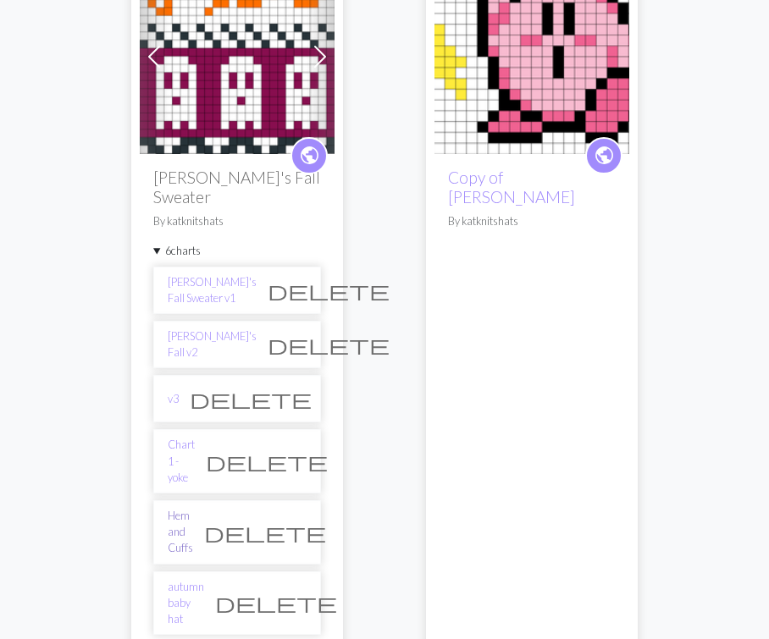
click at [193, 508] on link "Hem and Cuffs" at bounding box center [180, 532] width 25 height 49
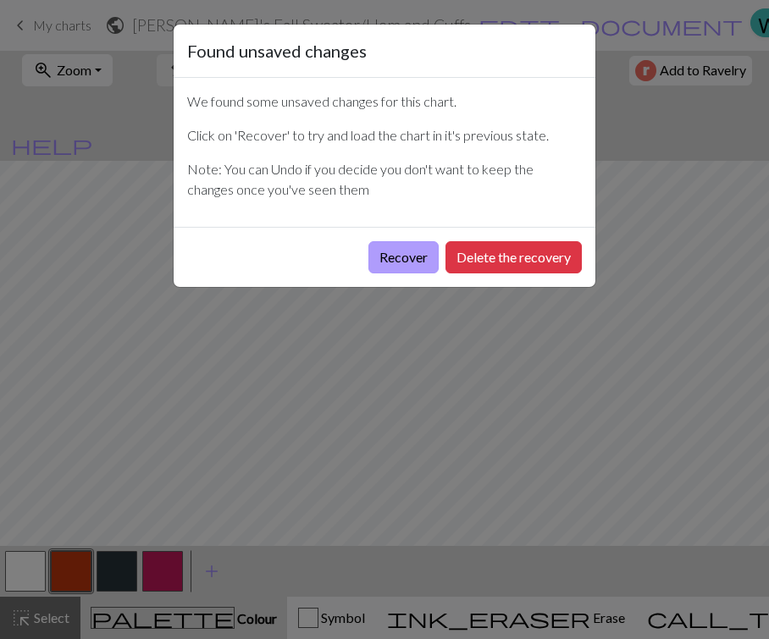
click at [405, 256] on button "Recover" at bounding box center [403, 257] width 70 height 32
